Goal: Task Accomplishment & Management: Manage account settings

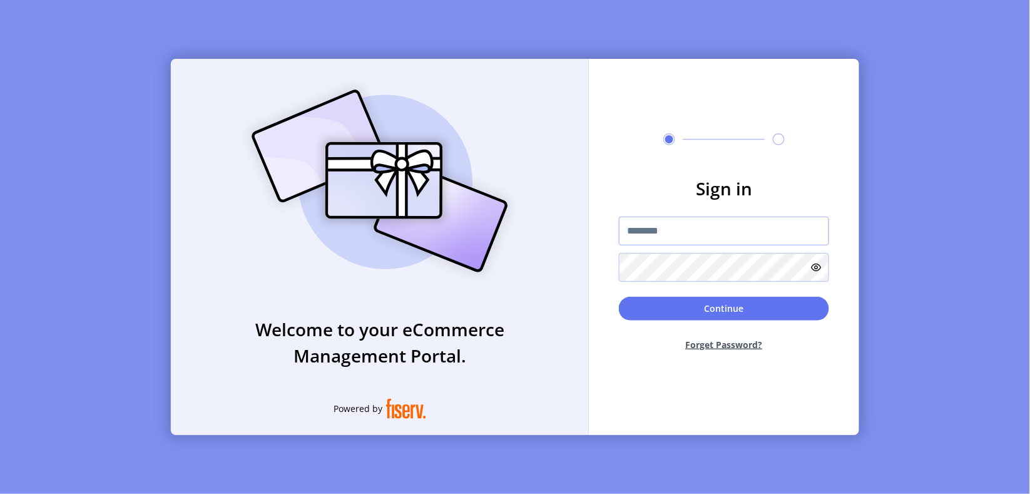
click at [649, 227] on input "text" at bounding box center [724, 231] width 210 height 29
paste input "**********"
type input "**********"
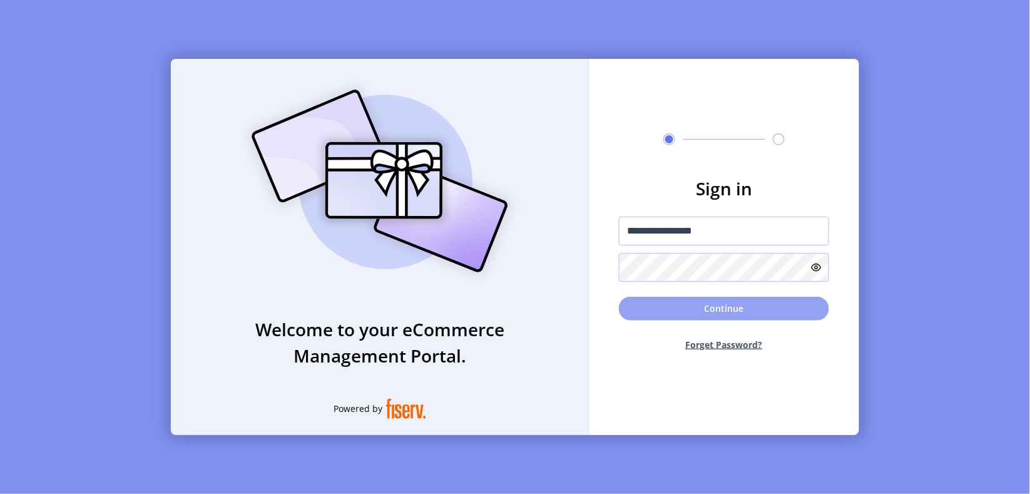
click at [680, 307] on button "Continue" at bounding box center [724, 309] width 210 height 24
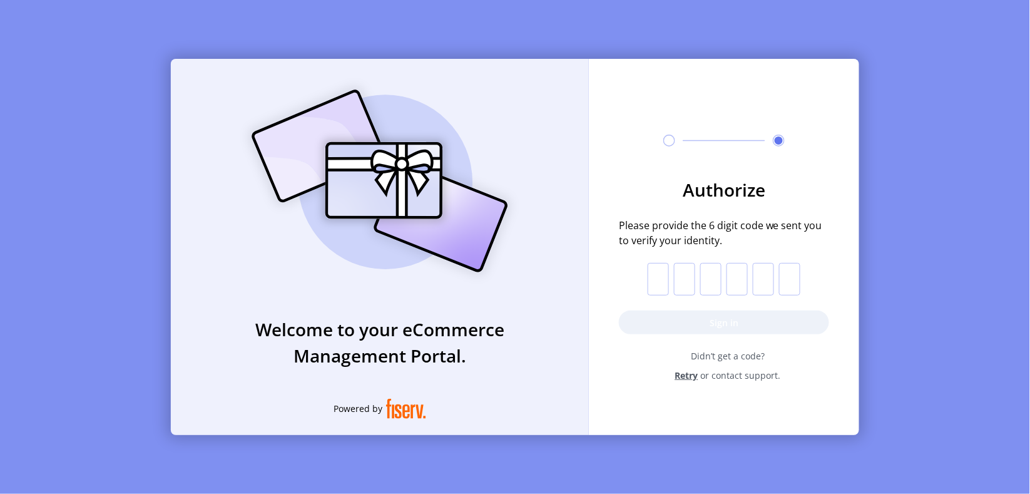
click at [656, 282] on input "text" at bounding box center [658, 279] width 21 height 33
paste input "*"
type input "*"
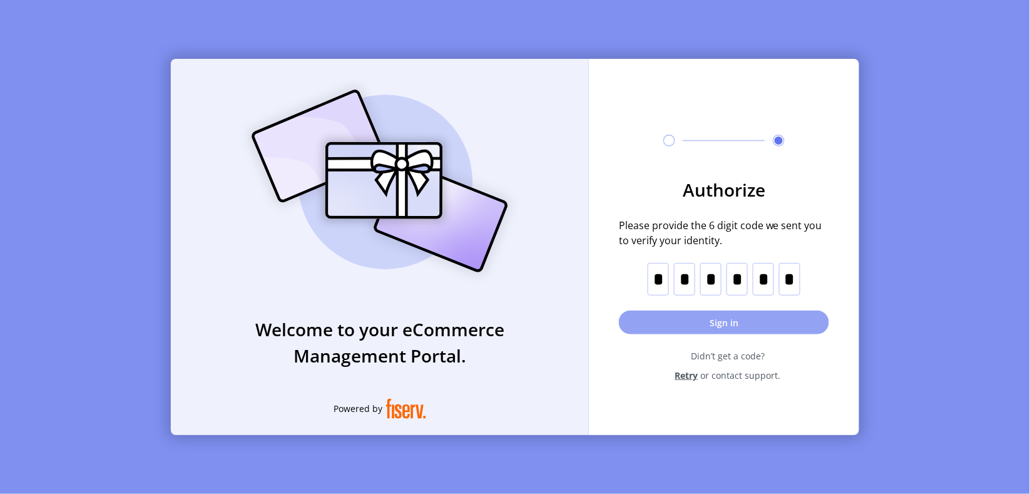
click at [666, 322] on button "Sign in" at bounding box center [724, 322] width 210 height 24
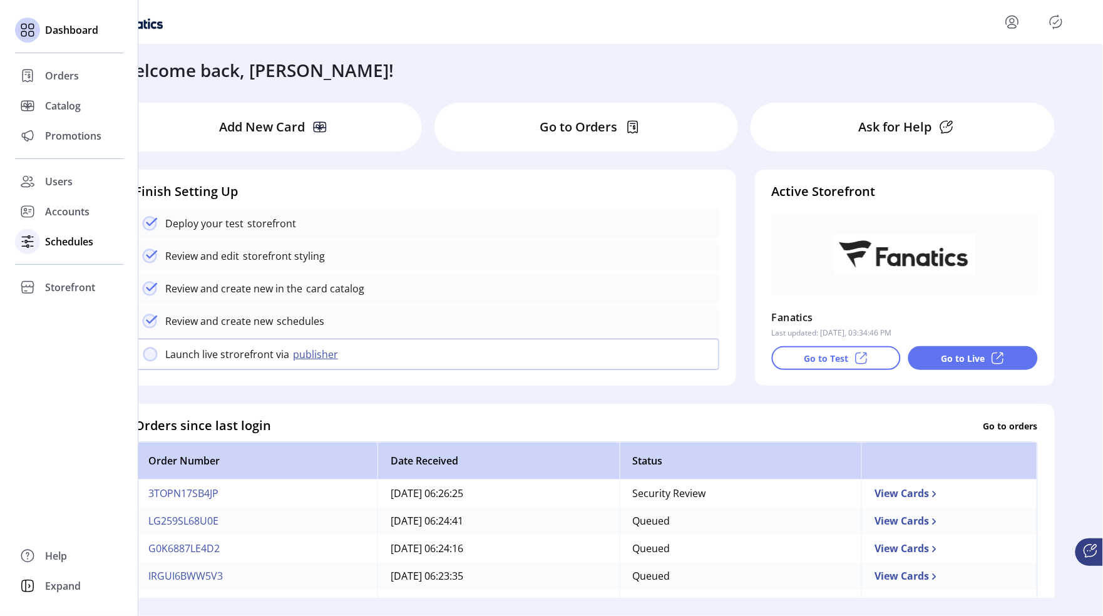
click at [62, 242] on span "Schedules" at bounding box center [69, 241] width 48 height 15
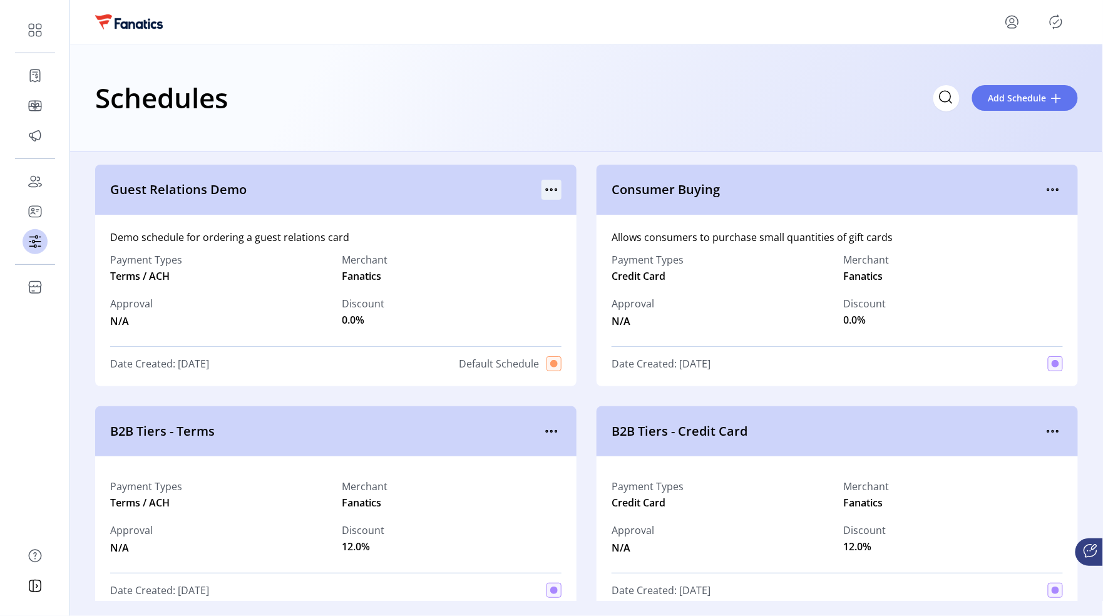
click at [554, 185] on icon "menu" at bounding box center [551, 190] width 20 height 20
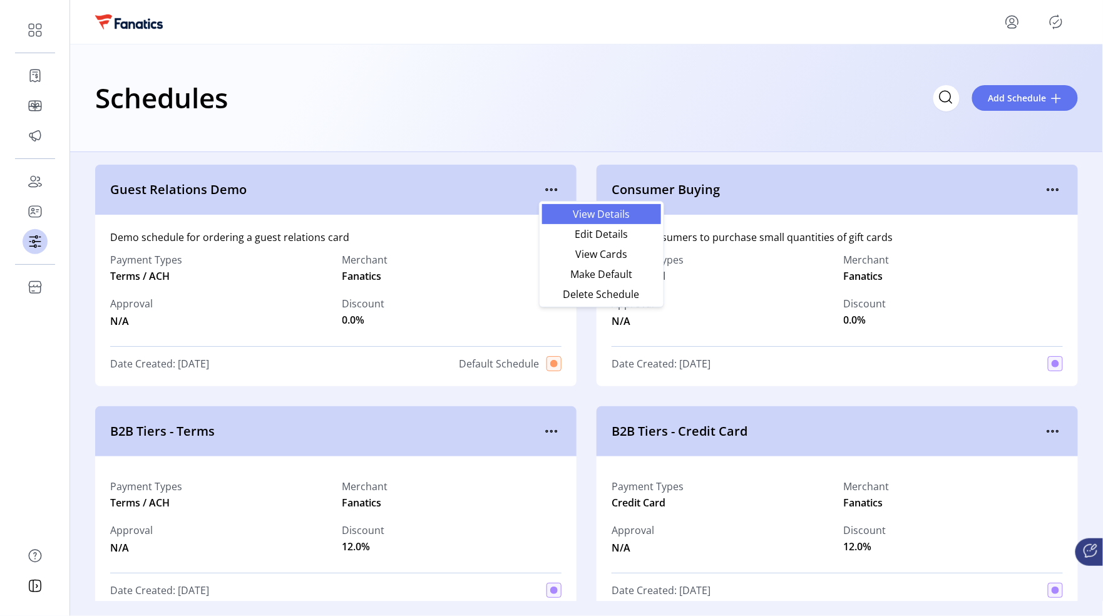
click at [573, 209] on span "View Details" at bounding box center [601, 214] width 104 height 10
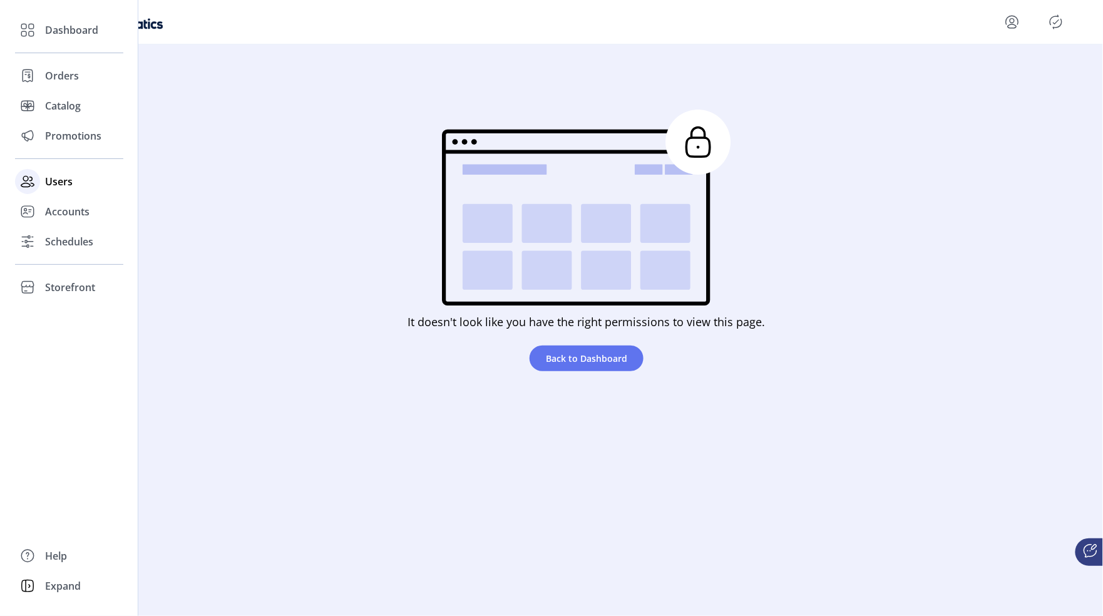
click at [52, 183] on span "Users" at bounding box center [59, 181] width 28 height 15
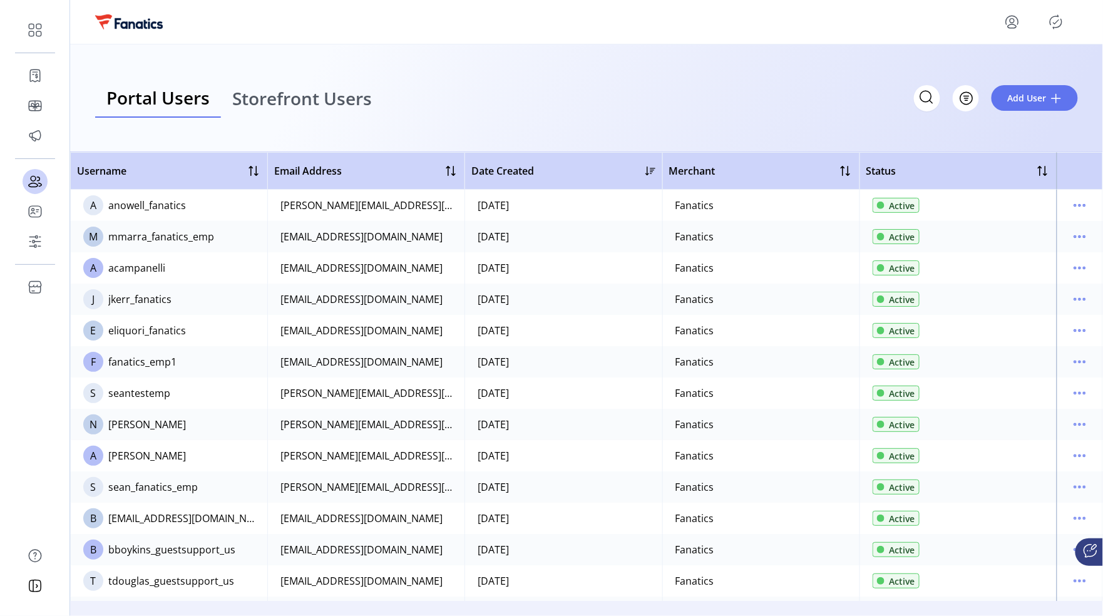
click at [275, 96] on span "Storefront Users" at bounding box center [302, 98] width 140 height 18
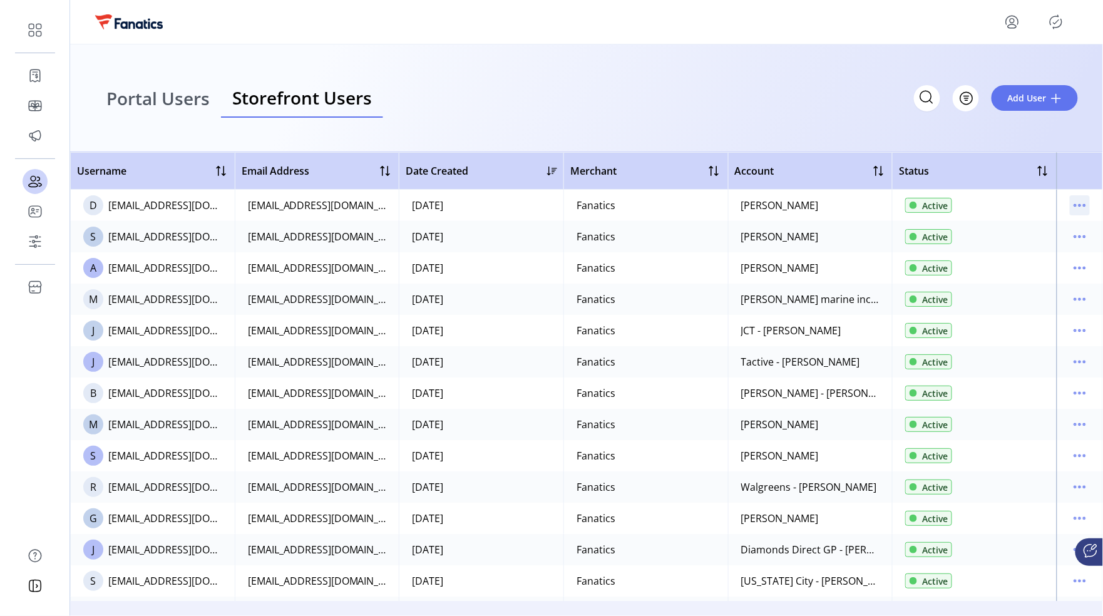
click at [1029, 204] on icon "menu" at bounding box center [1080, 205] width 20 height 20
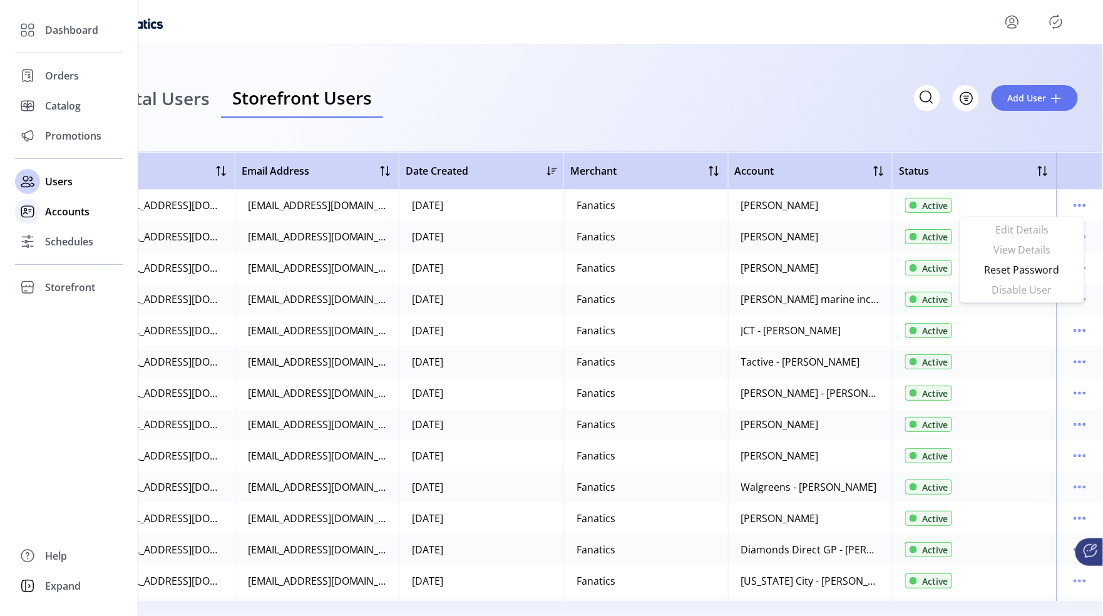
click at [63, 217] on span "Accounts" at bounding box center [67, 211] width 44 height 15
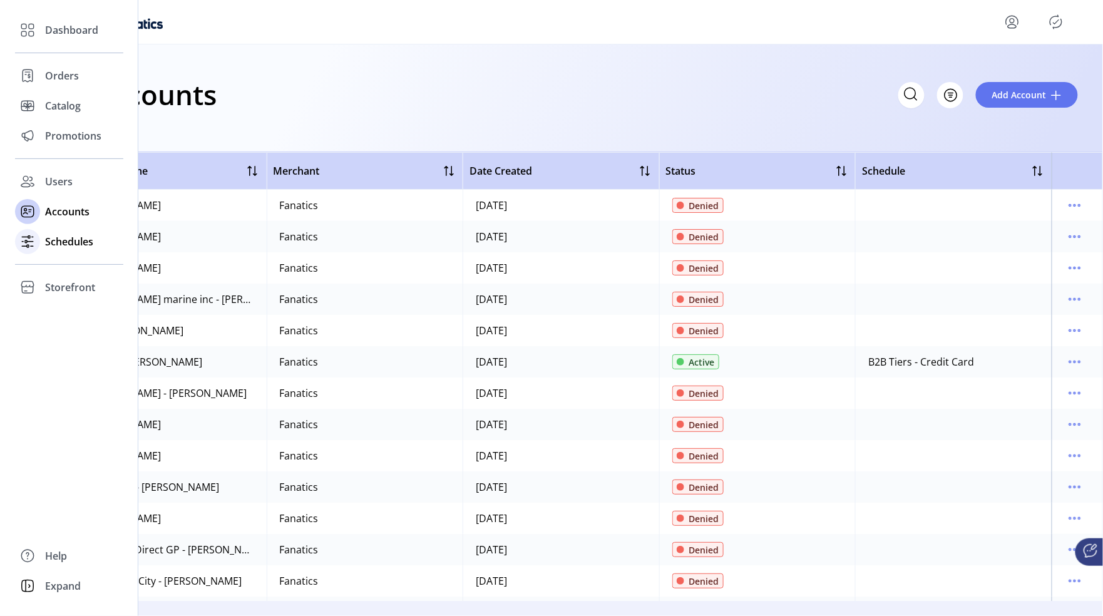
click at [59, 237] on span "Schedules" at bounding box center [69, 241] width 48 height 15
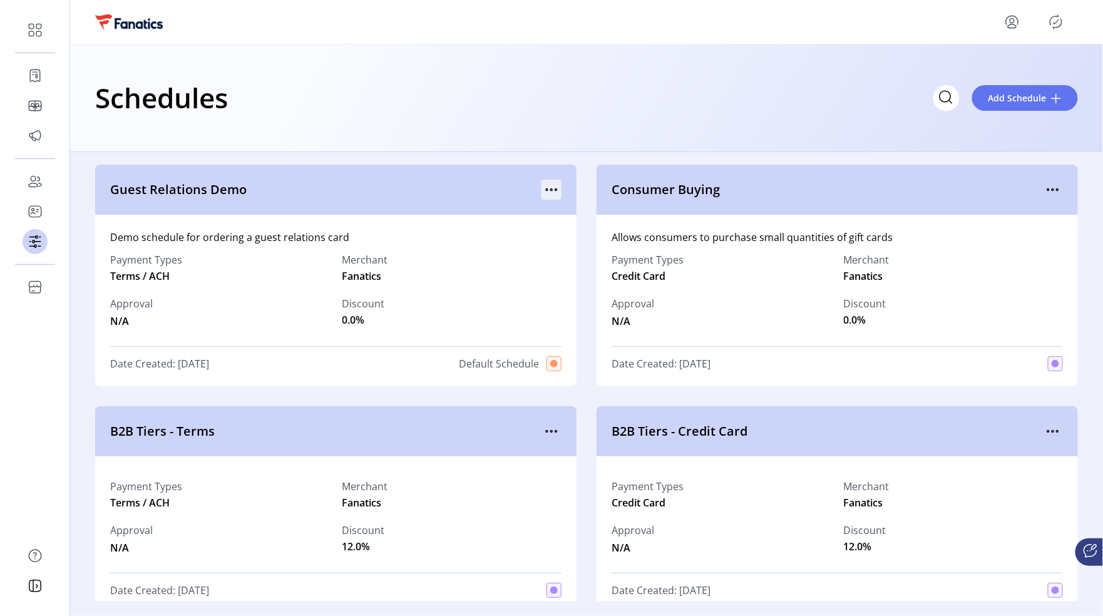
click at [546, 192] on icon "menu" at bounding box center [551, 190] width 20 height 20
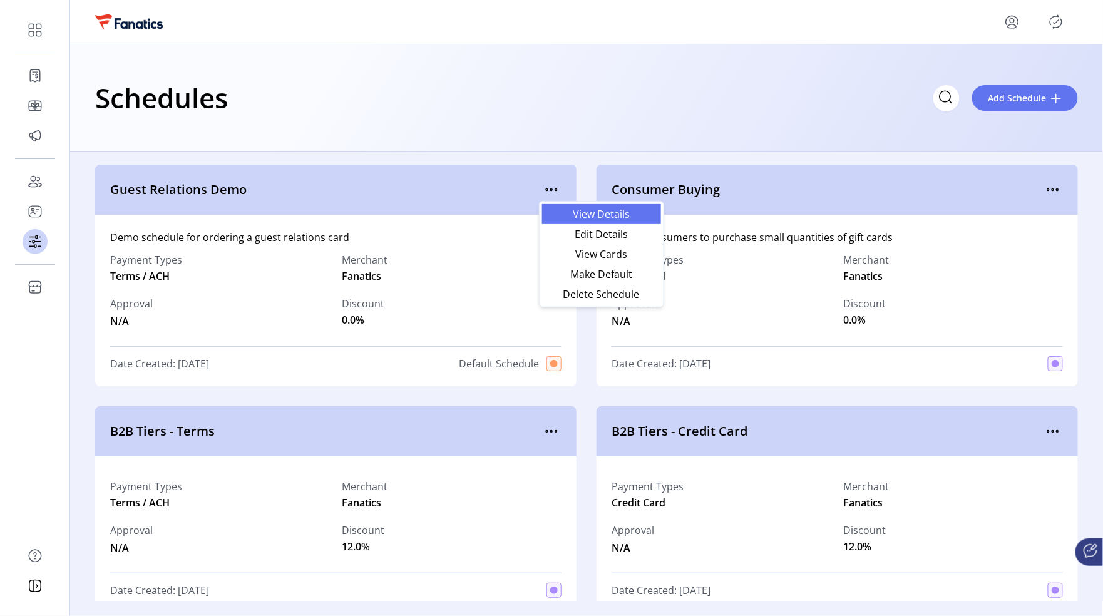
click at [591, 209] on span "View Details" at bounding box center [601, 214] width 104 height 10
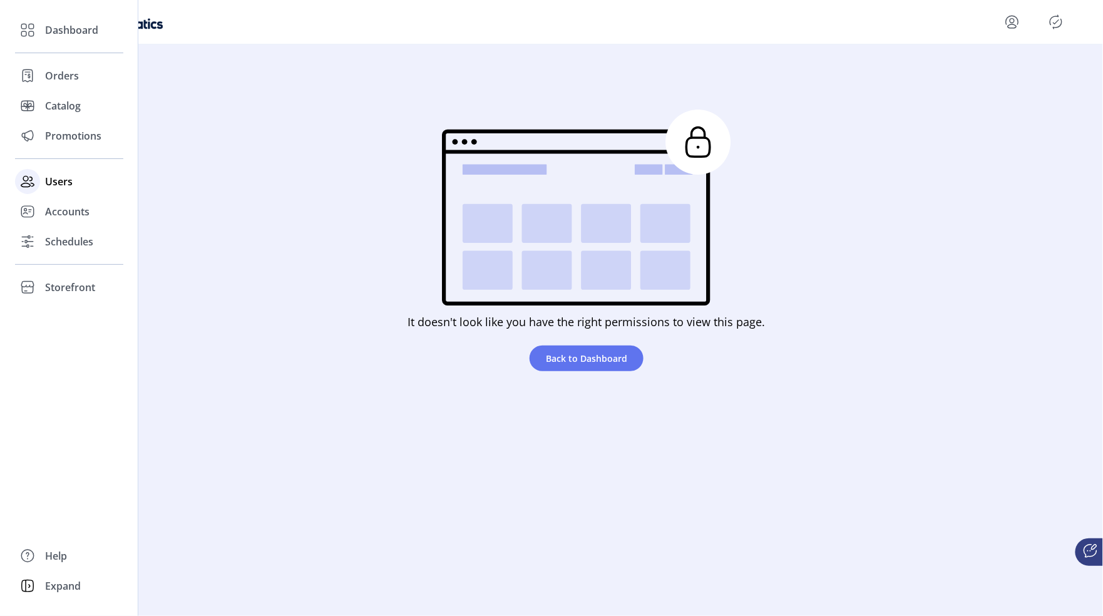
click at [58, 182] on span "Users" at bounding box center [59, 181] width 28 height 15
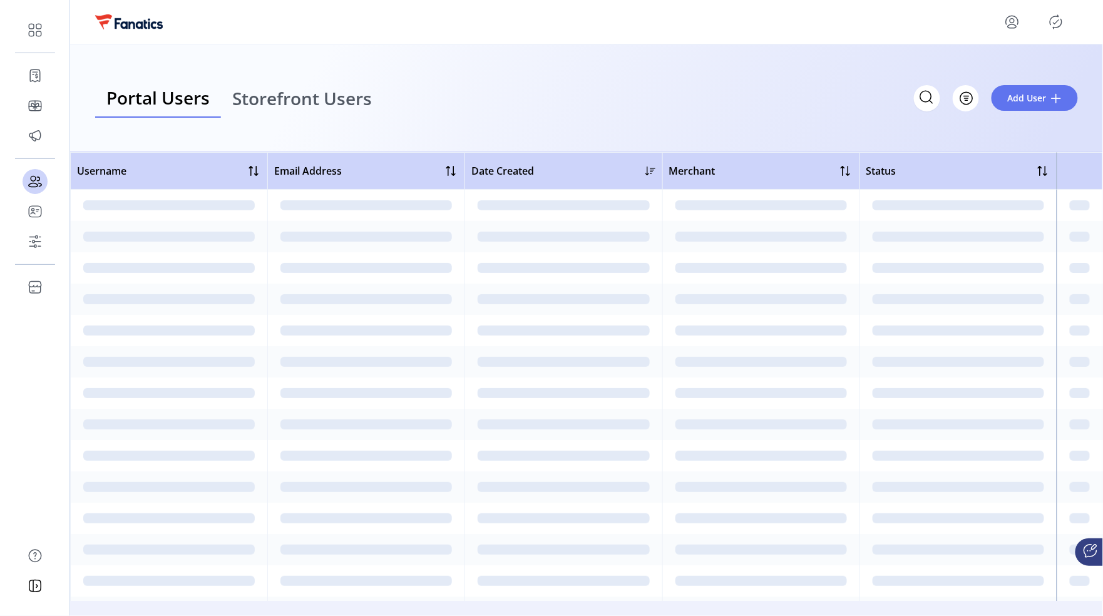
click at [320, 101] on span "Storefront Users" at bounding box center [302, 98] width 140 height 18
